Goal: Information Seeking & Learning: Learn about a topic

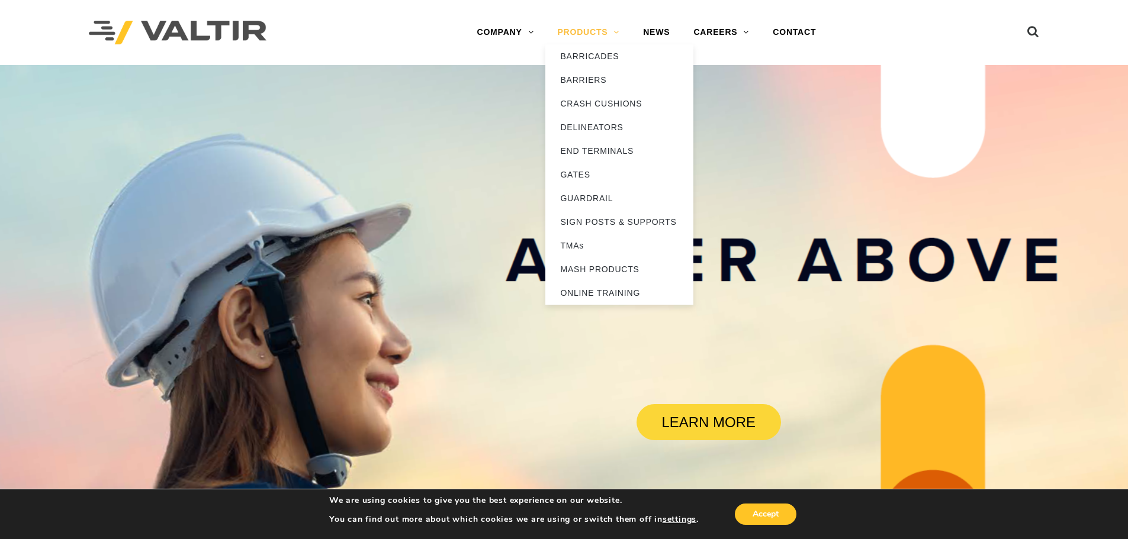
click at [603, 35] on link "PRODUCTS" at bounding box center [588, 33] width 86 height 24
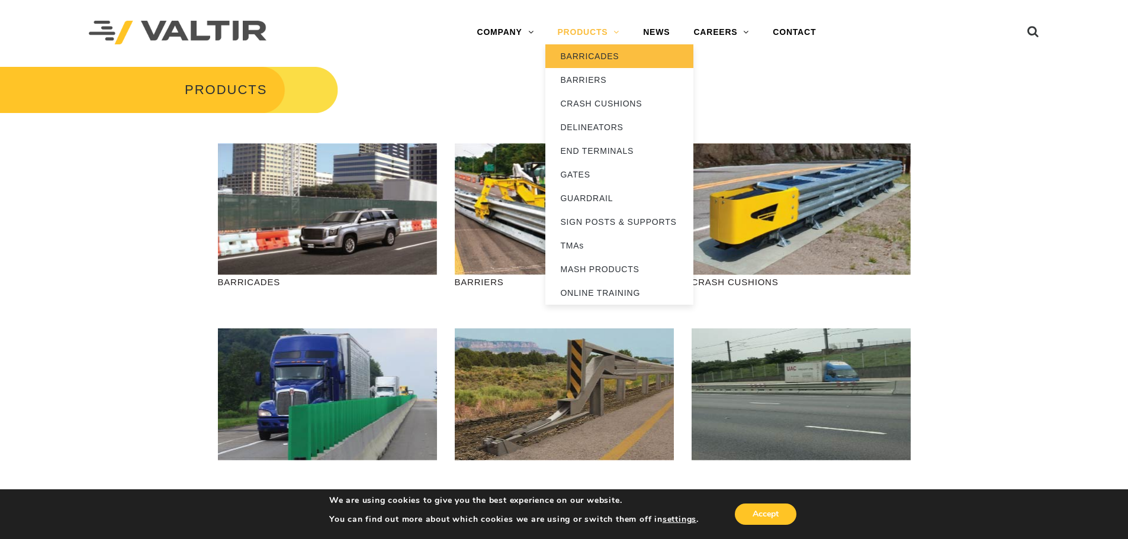
click at [605, 60] on link "BARRICADES" at bounding box center [619, 56] width 148 height 24
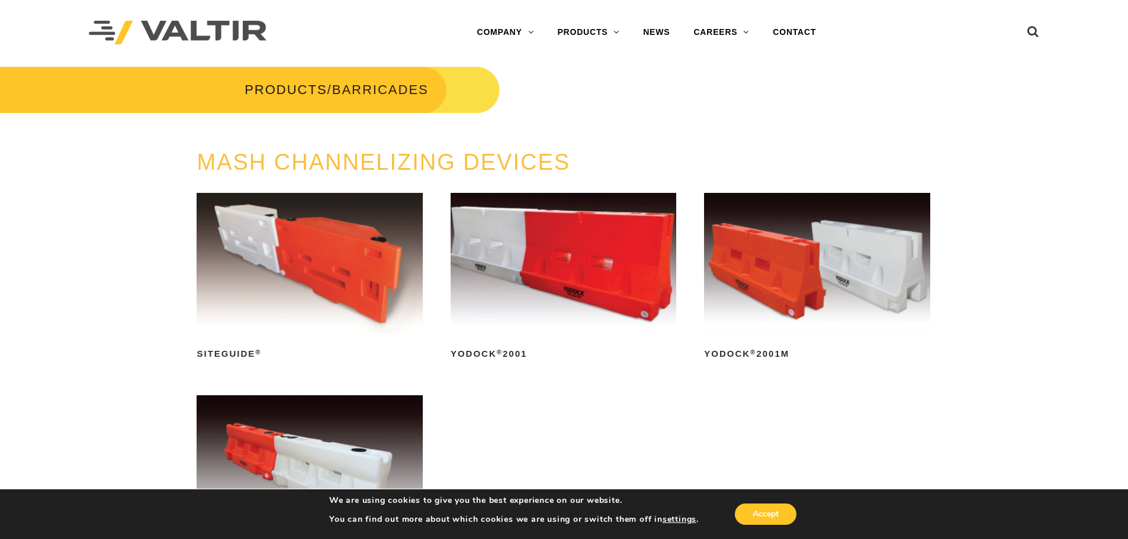
click at [621, 303] on img at bounding box center [564, 263] width 226 height 141
